Goal: Task Accomplishment & Management: Use online tool/utility

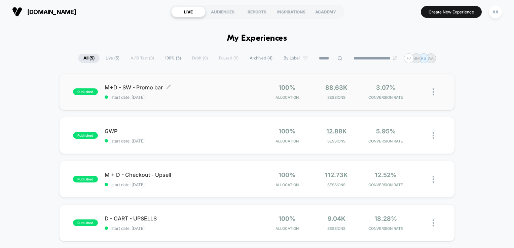
click at [80, 92] on span "published" at bounding box center [85, 92] width 25 height 7
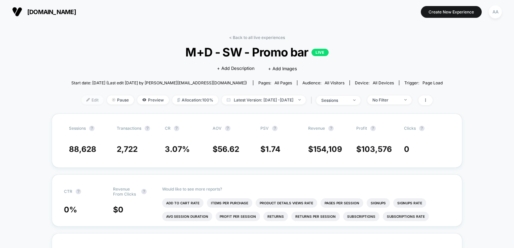
click at [81, 99] on span "Edit" at bounding box center [92, 100] width 22 height 9
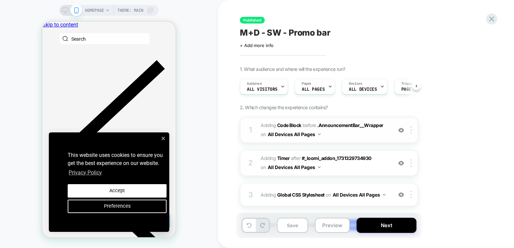
click at [251, 126] on div "1" at bounding box center [250, 130] width 7 height 13
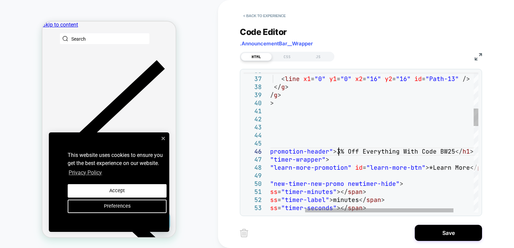
scroll to position [40, 120]
drag, startPoint x: 397, startPoint y: 151, endPoint x: 447, endPoint y: 155, distance: 49.6
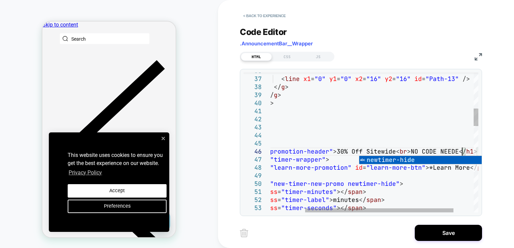
scroll to position [40, 243]
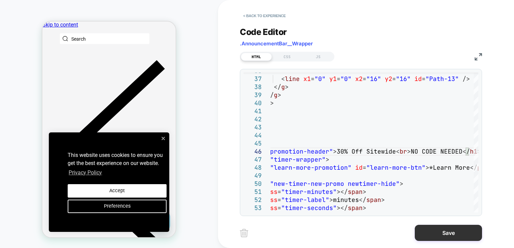
type textarea "**********"
click at [424, 235] on button "Save" at bounding box center [448, 233] width 67 height 16
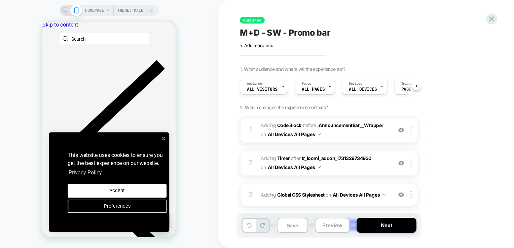
scroll to position [0, 0]
click at [303, 226] on button "Save" at bounding box center [292, 225] width 31 height 15
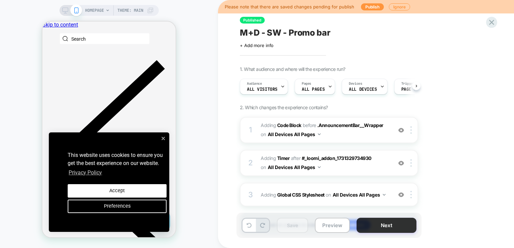
click at [386, 224] on button "Next" at bounding box center [387, 225] width 60 height 15
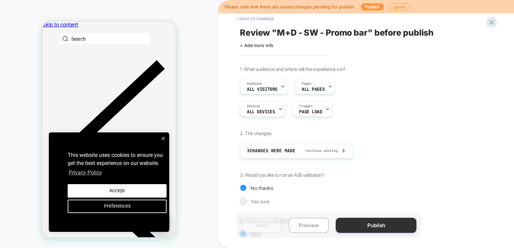
click at [378, 225] on button "Publish" at bounding box center [376, 225] width 81 height 15
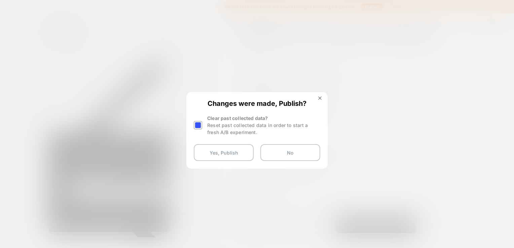
click at [199, 122] on div at bounding box center [198, 125] width 8 height 8
click at [213, 158] on button "Yes, Publish" at bounding box center [224, 152] width 60 height 17
